Goal: Obtain resource: Download file/media

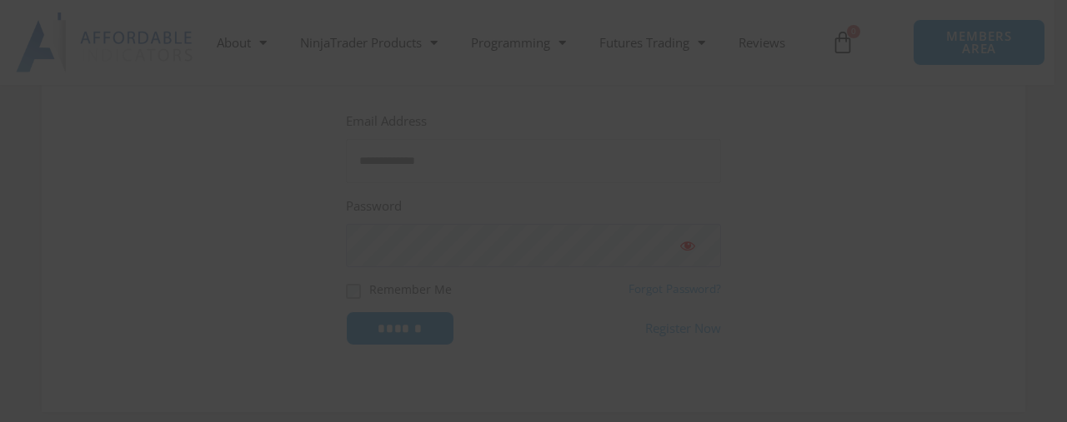
type input "**********"
click at [368, 315] on input "Email Address *" at bounding box center [413, 330] width 342 height 37
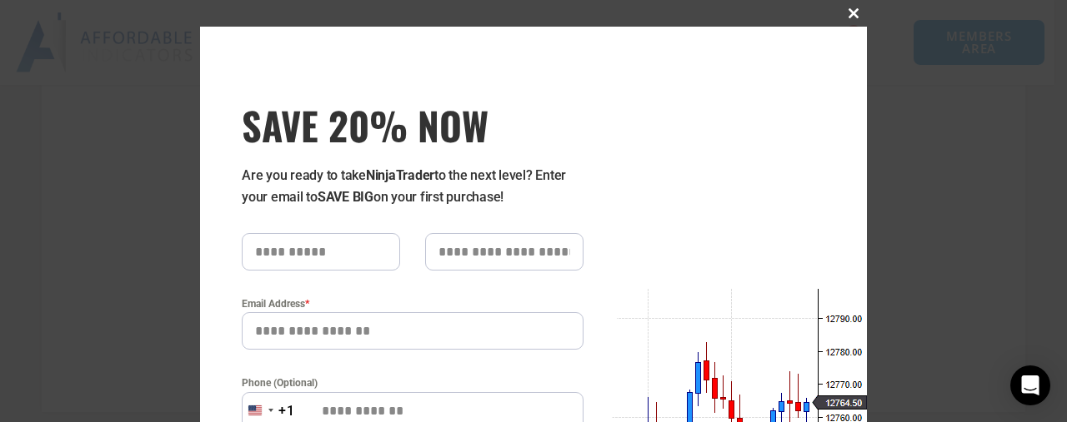
click at [852, 11] on span "SAVE 20% NOW popup" at bounding box center [853, 13] width 27 height 10
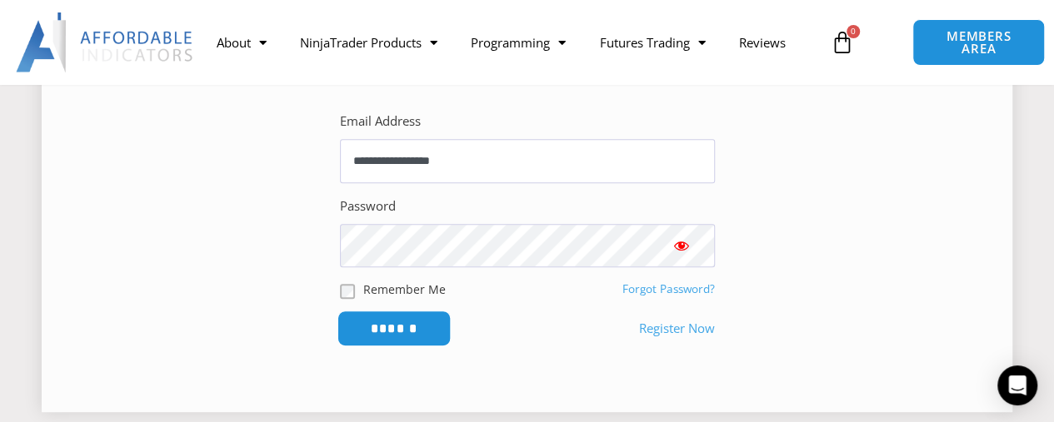
click at [429, 316] on input "******" at bounding box center [394, 329] width 114 height 36
